Goal: Task Accomplishment & Management: Use online tool/utility

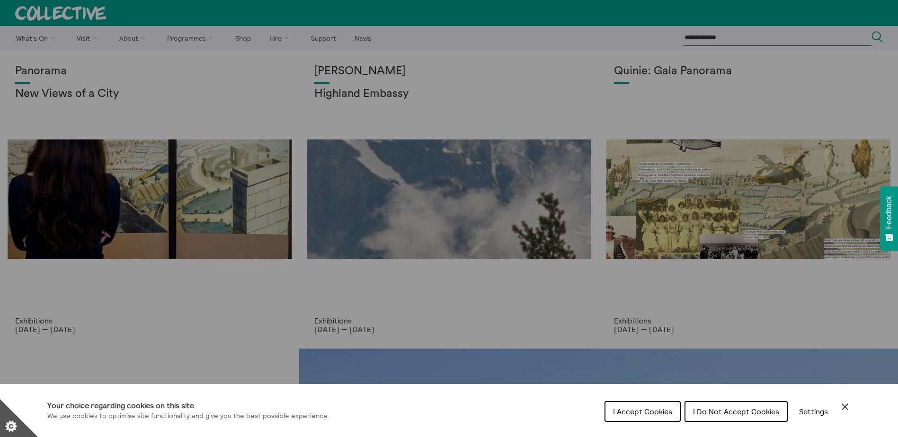
click at [747, 414] on span "I Do Not Accept Cookies" at bounding box center [736, 411] width 86 height 9
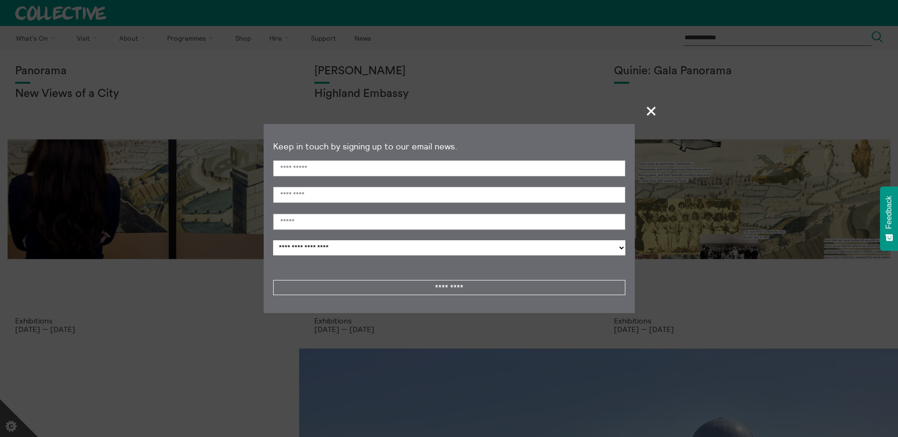
click at [648, 113] on span "+" at bounding box center [651, 111] width 28 height 28
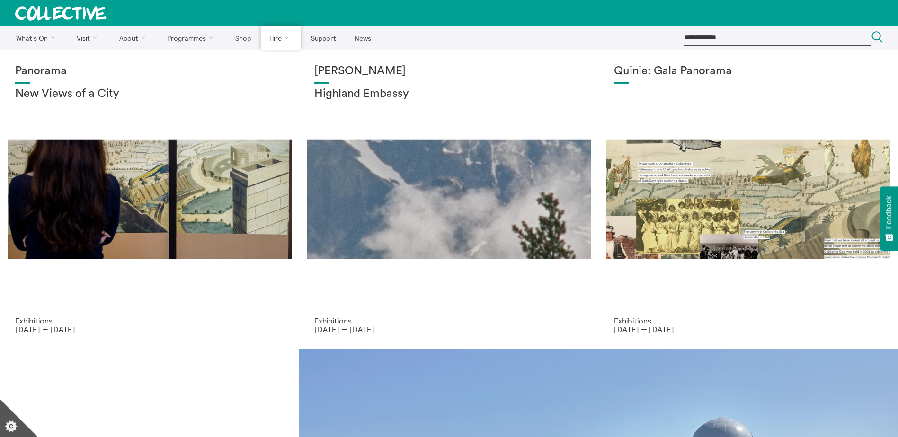
click at [0, 0] on link "Private Hires" at bounding box center [0, 0] width 0 height 0
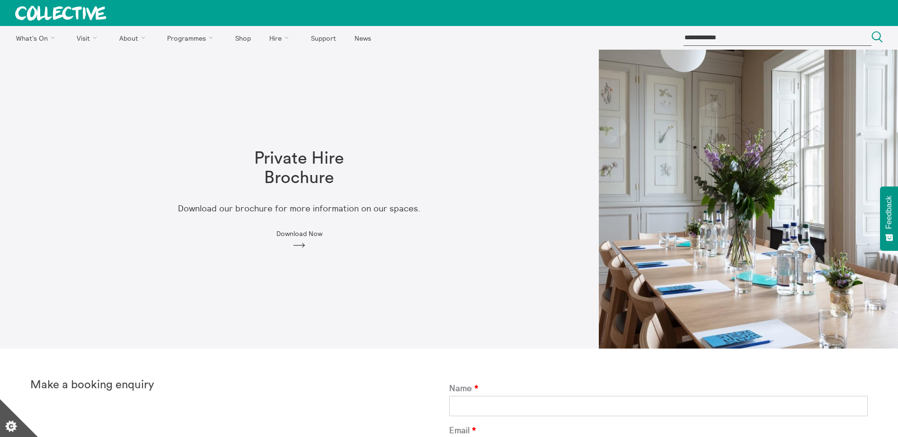
click at [296, 242] on icon "Arrow" at bounding box center [298, 245] width 15 height 9
